Goal: Transaction & Acquisition: Purchase product/service

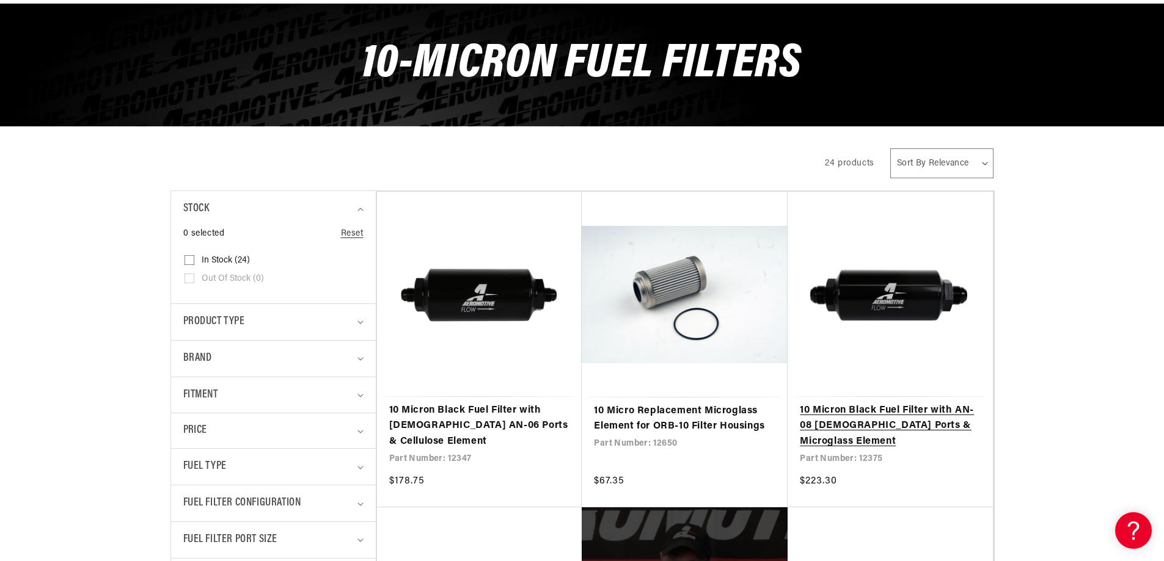
scroll to position [0, 483]
click at [808, 419] on link "10 Micron Black Fuel Filter with AN-08 [DEMOGRAPHIC_DATA] Ports & Microglass El…" at bounding box center [890, 426] width 181 height 47
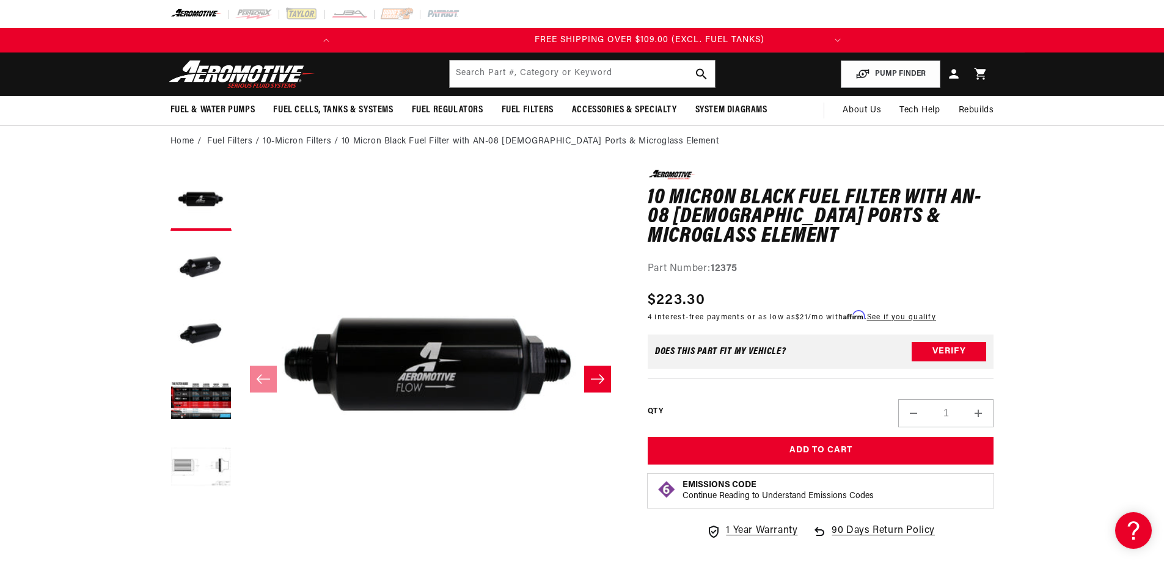
scroll to position [0, 483]
click at [732, 264] on strong "12375" at bounding box center [723, 269] width 27 height 10
click at [734, 264] on strong "12375" at bounding box center [723, 269] width 27 height 10
drag, startPoint x: 734, startPoint y: 251, endPoint x: 720, endPoint y: 249, distance: 13.6
click at [720, 264] on strong "12375" at bounding box center [723, 269] width 27 height 10
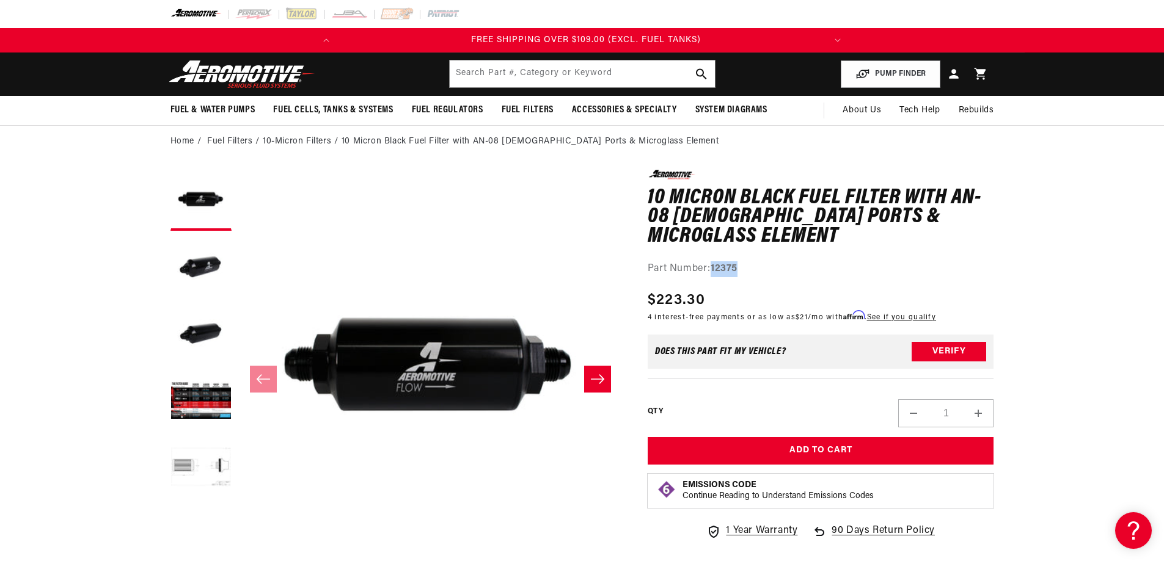
click at [720, 264] on strong "12375" at bounding box center [723, 269] width 27 height 10
copy strong "12375"
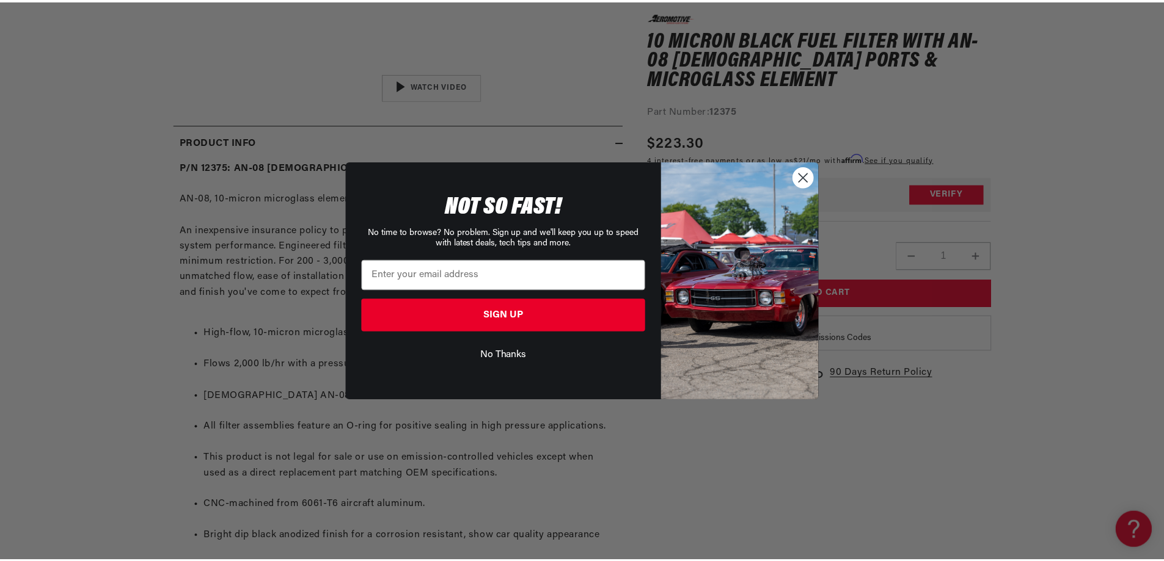
scroll to position [0, 0]
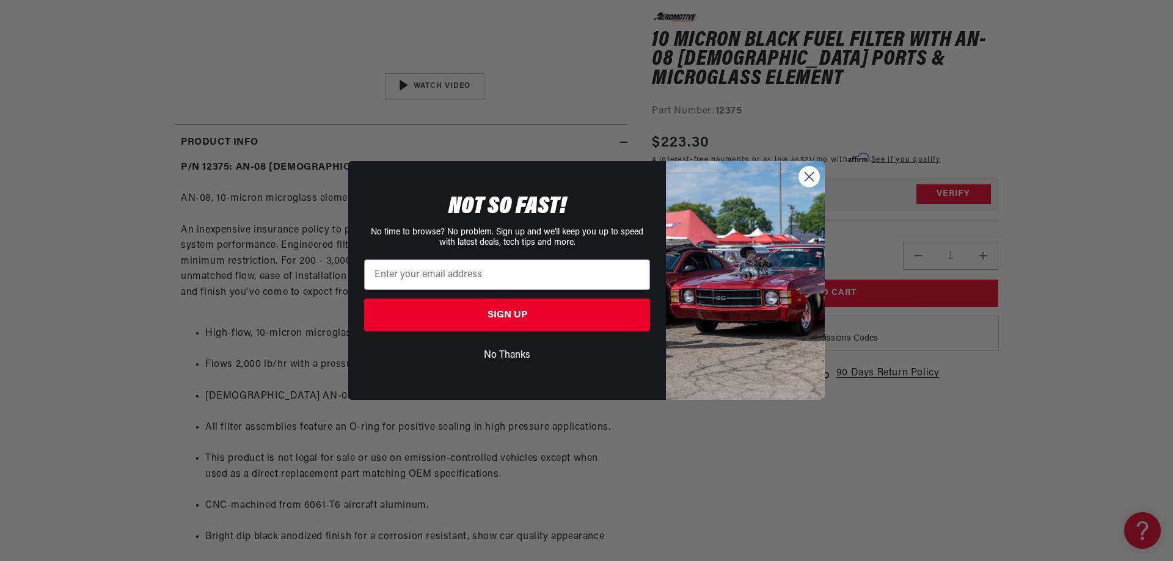
click at [810, 187] on circle "Close dialog" at bounding box center [809, 177] width 20 height 20
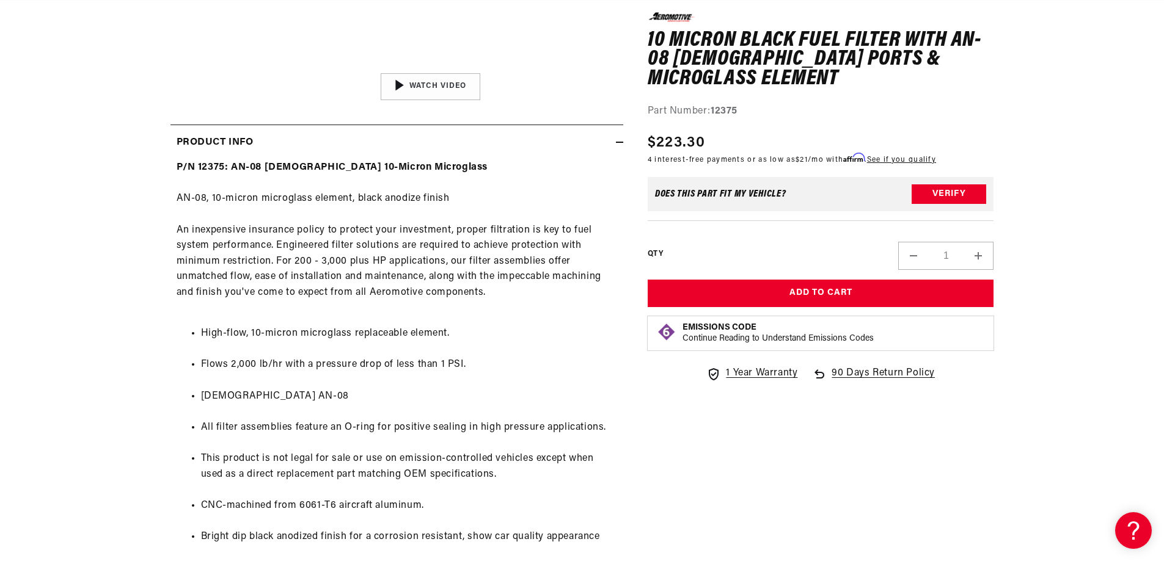
scroll to position [0, 483]
